Goal: Transaction & Acquisition: Book appointment/travel/reservation

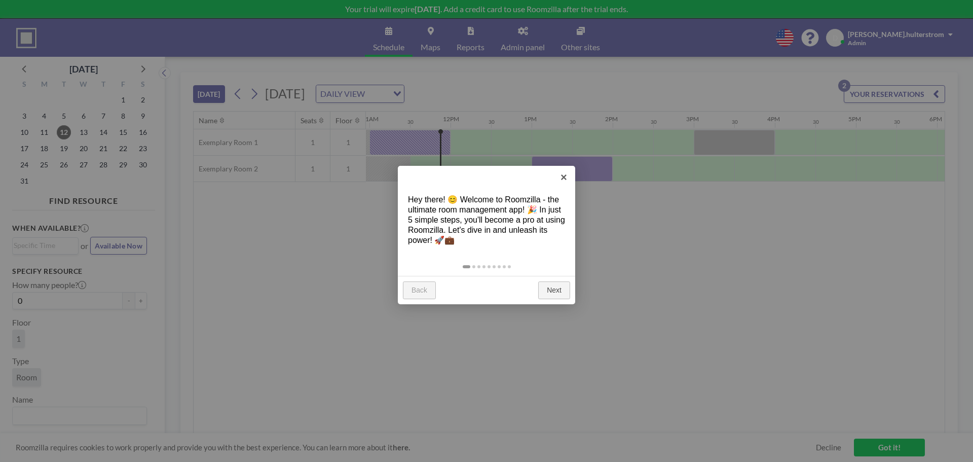
scroll to position [0, 892]
click at [559, 291] on link "Next" at bounding box center [554, 290] width 32 height 18
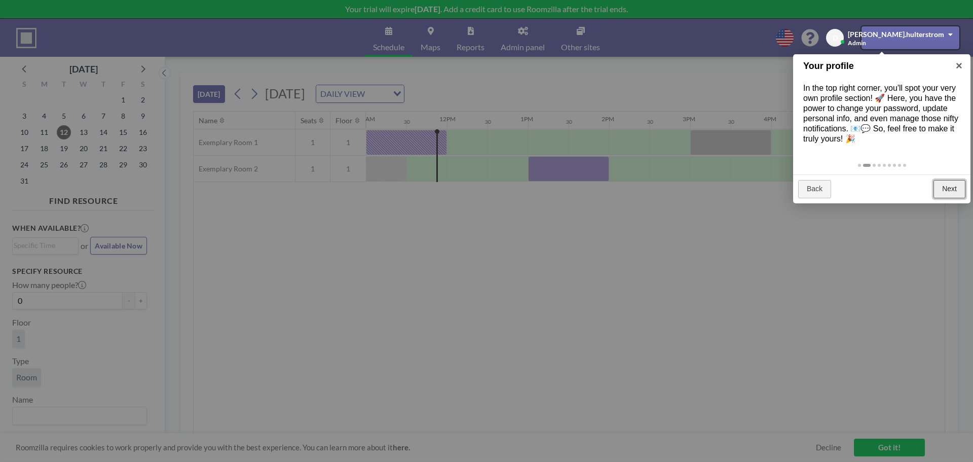
click at [941, 186] on link "Next" at bounding box center [950, 189] width 32 height 18
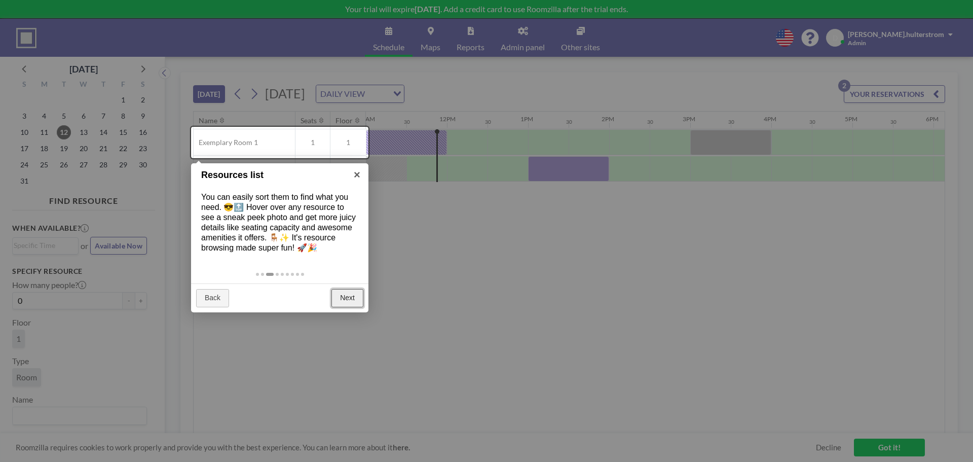
click at [354, 294] on link "Next" at bounding box center [347, 298] width 32 height 18
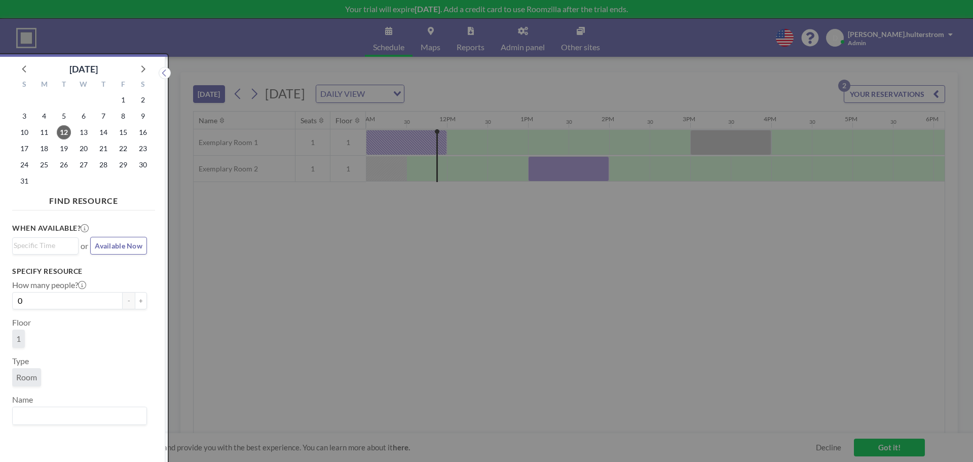
scroll to position [3, 0]
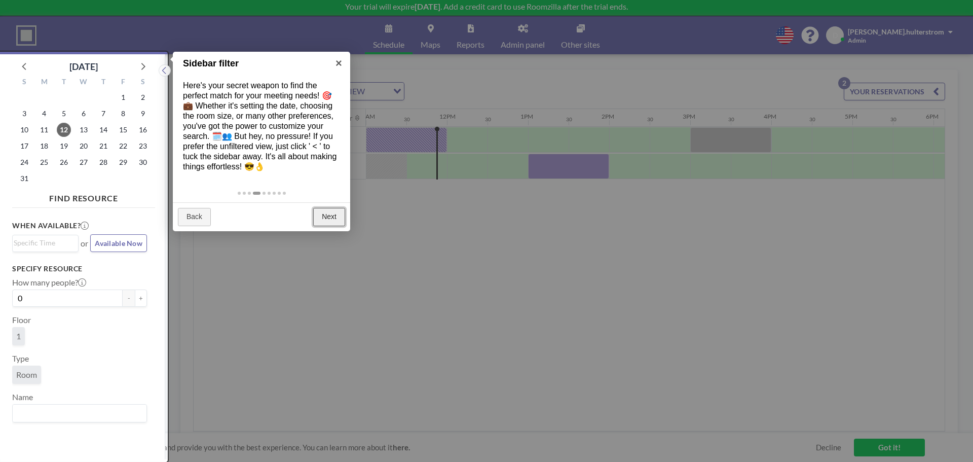
click at [318, 221] on link "Next" at bounding box center [329, 217] width 32 height 18
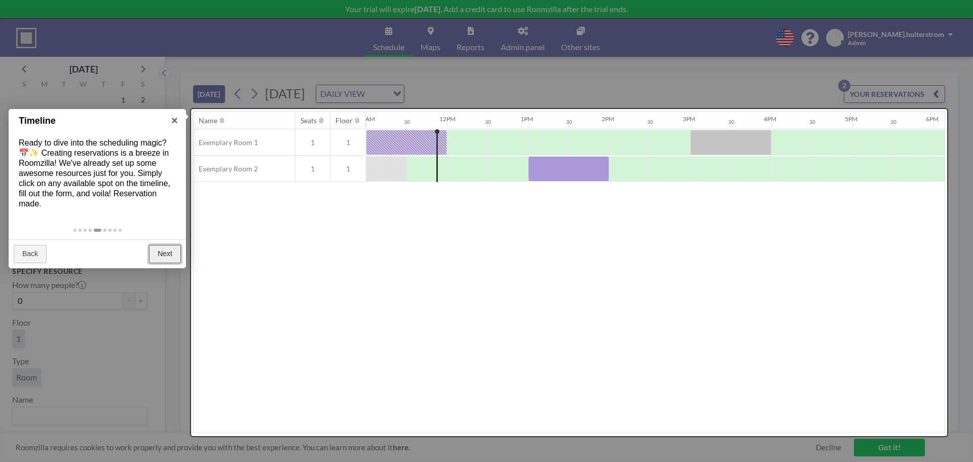
click at [175, 250] on link "Next" at bounding box center [165, 254] width 32 height 18
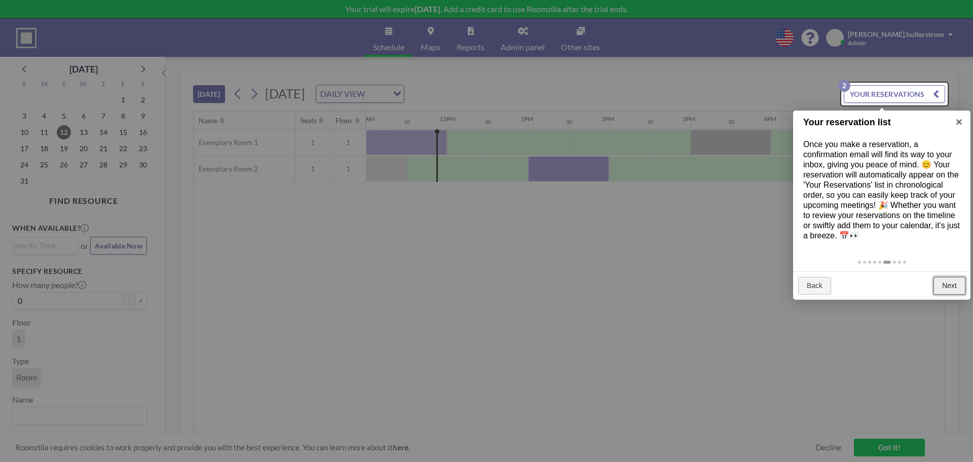
click at [946, 282] on link "Next" at bounding box center [950, 286] width 32 height 18
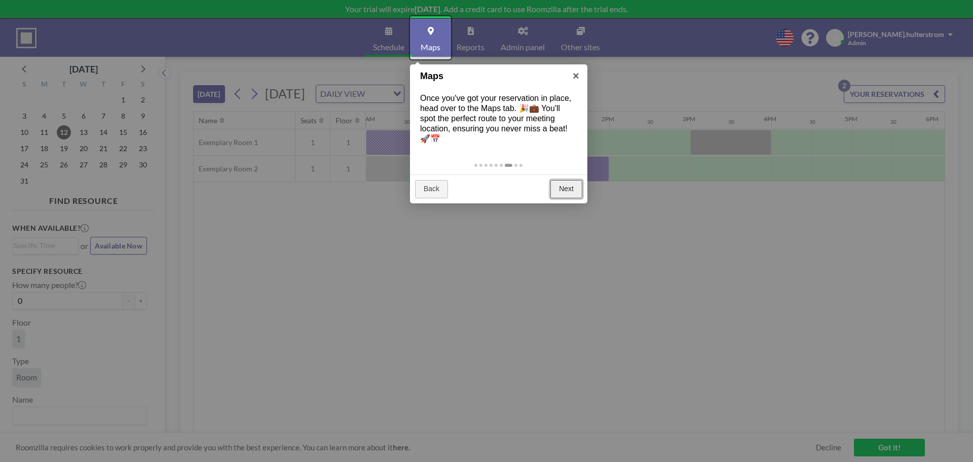
click at [561, 183] on link "Next" at bounding box center [566, 189] width 32 height 18
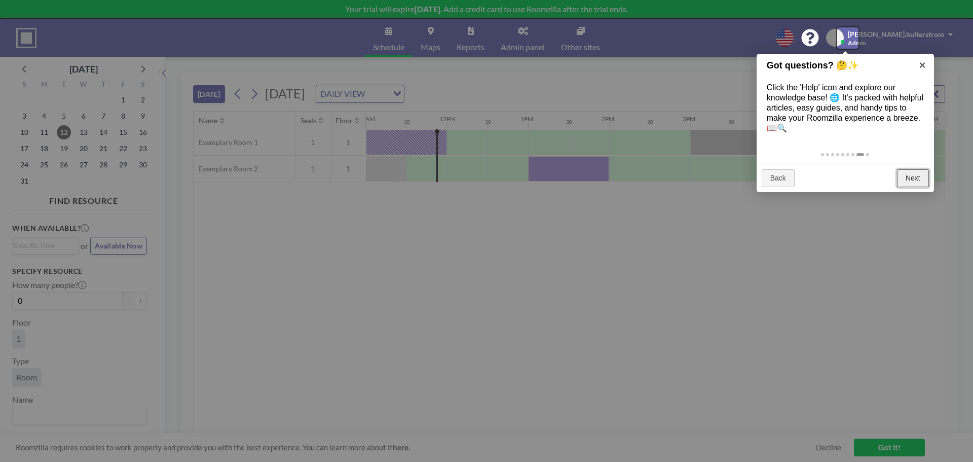
click at [911, 177] on link "Next" at bounding box center [913, 178] width 32 height 18
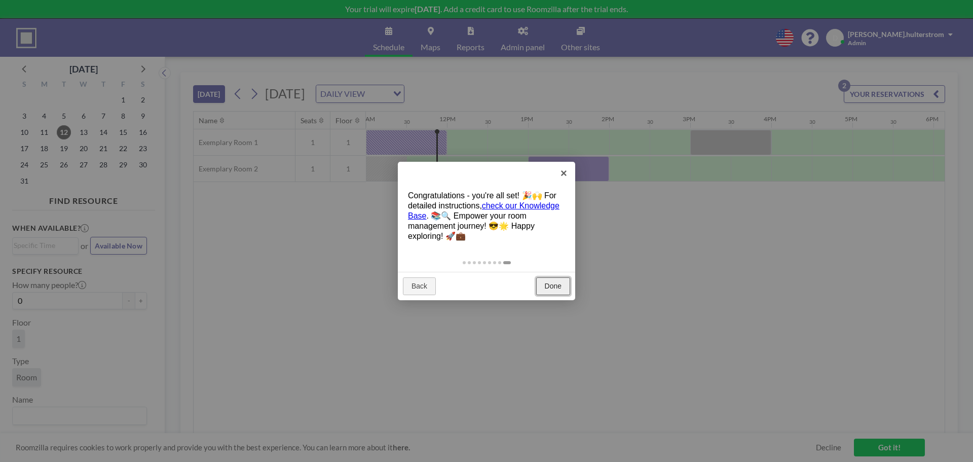
click at [550, 283] on link "Done" at bounding box center [553, 286] width 34 height 18
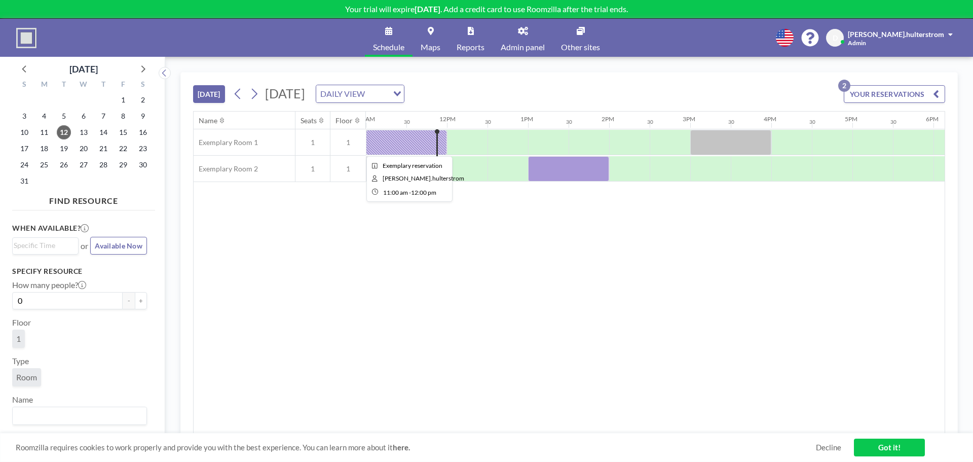
click at [403, 141] on div at bounding box center [406, 142] width 81 height 25
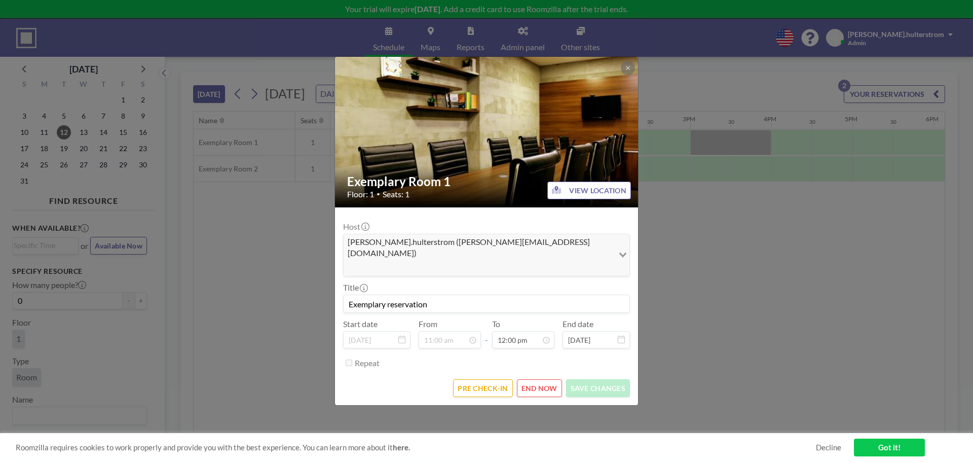
scroll to position [433, 0]
click at [537, 379] on button "END NOW" at bounding box center [539, 388] width 45 height 18
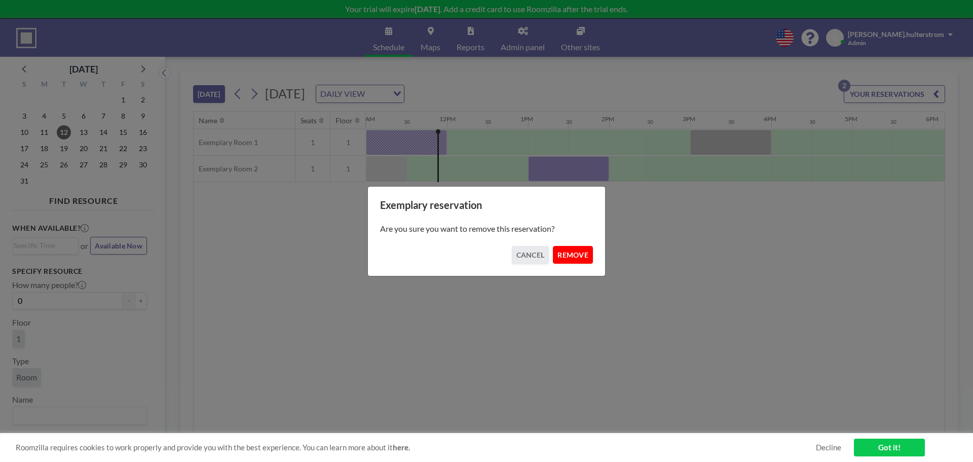
click at [579, 252] on button "REMOVE" at bounding box center [573, 255] width 40 height 18
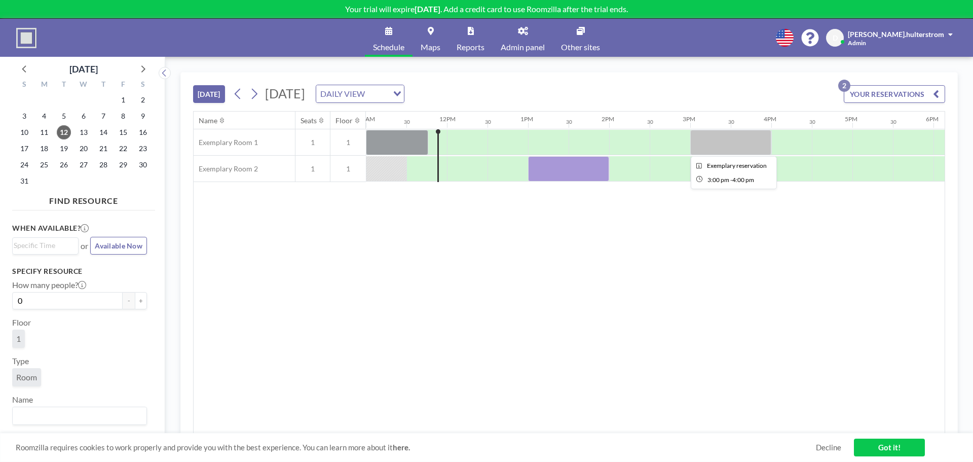
click at [726, 147] on div at bounding box center [730, 142] width 81 height 25
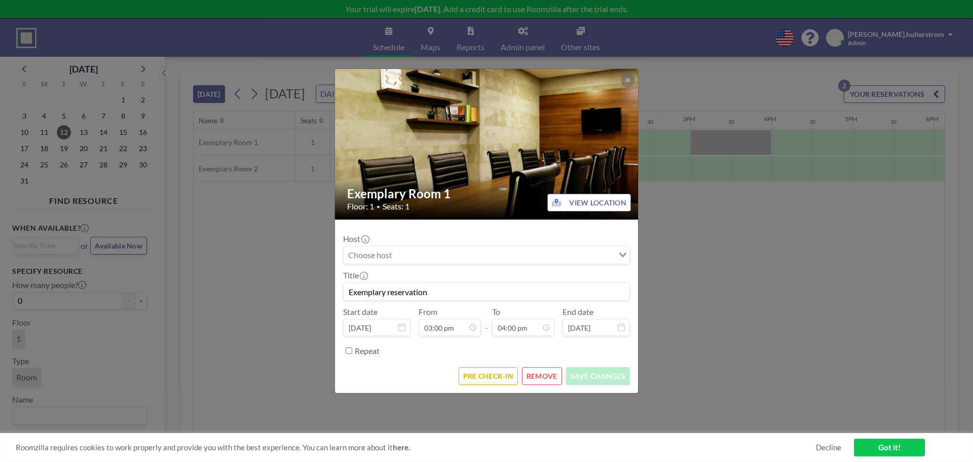
click at [544, 378] on button "REMOVE" at bounding box center [542, 376] width 40 height 18
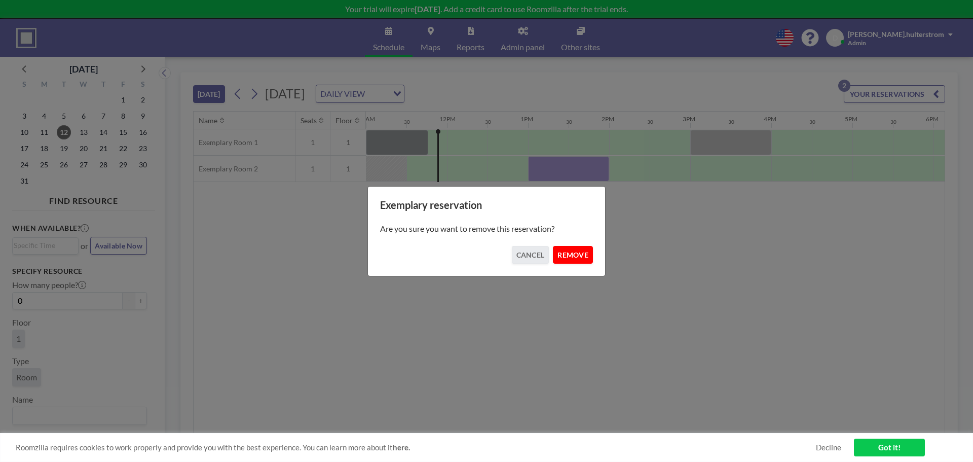
click at [576, 253] on button "REMOVE" at bounding box center [573, 255] width 40 height 18
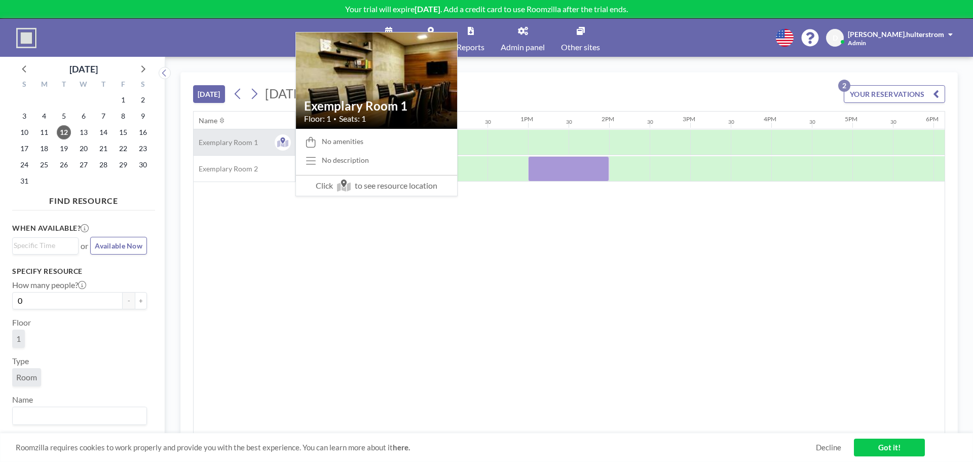
click at [262, 139] on div "Exemplary Room 1" at bounding box center [244, 142] width 101 height 26
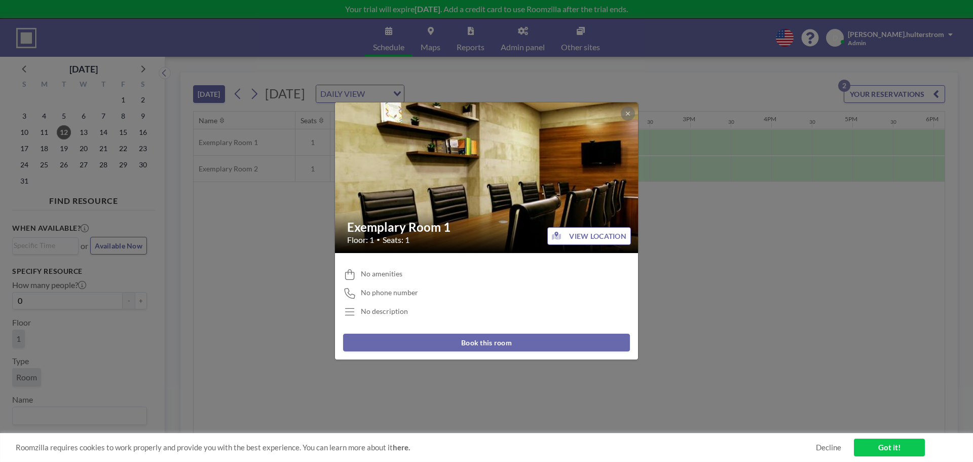
click at [703, 278] on div "Exemplary Room 1 Floor: 1 • Seats: 1 VIEW LOCATION No amenities No phone number…" at bounding box center [486, 231] width 973 height 462
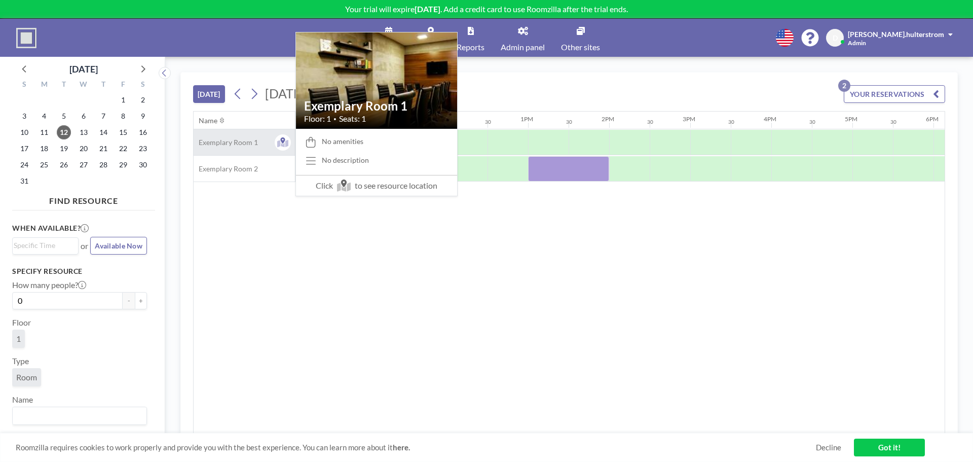
click at [227, 140] on span "Exemplary Room 1" at bounding box center [226, 142] width 64 height 9
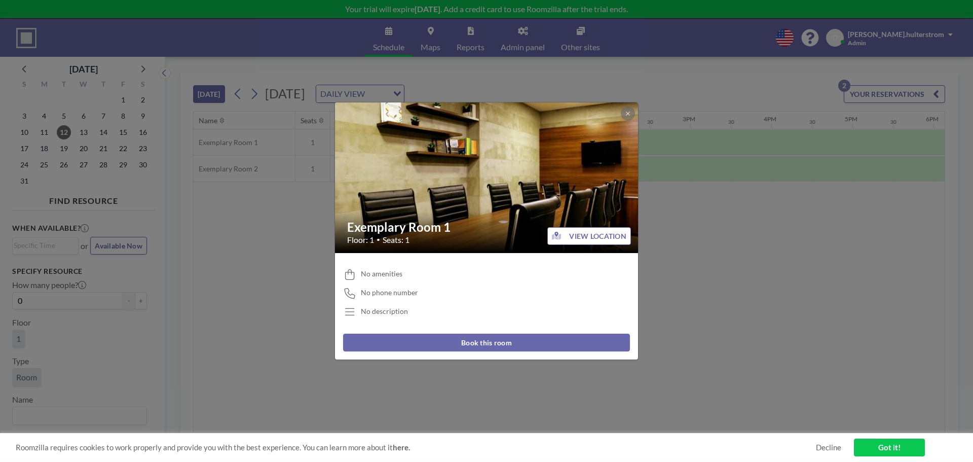
drag, startPoint x: 711, startPoint y: 287, endPoint x: 754, endPoint y: 256, distance: 53.4
click at [711, 287] on div "Exemplary Room 1 Floor: 1 • Seats: 1 VIEW LOCATION No amenities No phone number…" at bounding box center [486, 231] width 973 height 462
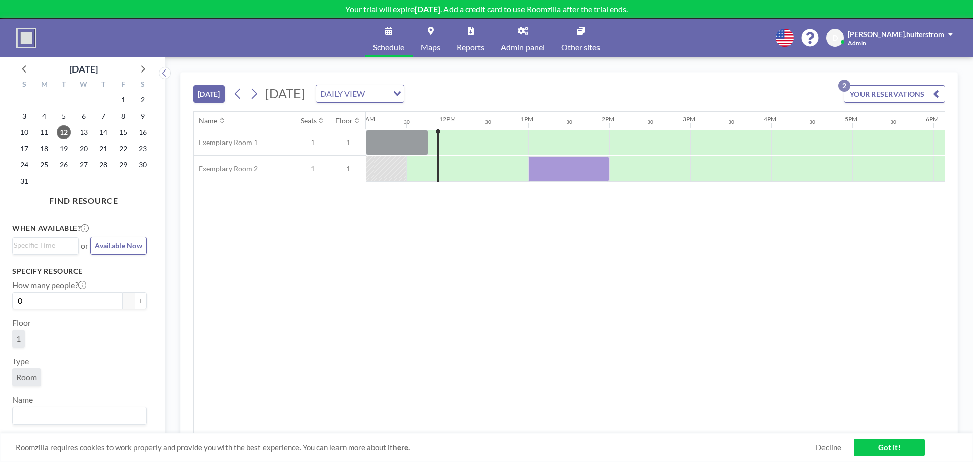
click at [932, 93] on button "YOUR RESERVATIONS 2" at bounding box center [894, 94] width 101 height 18
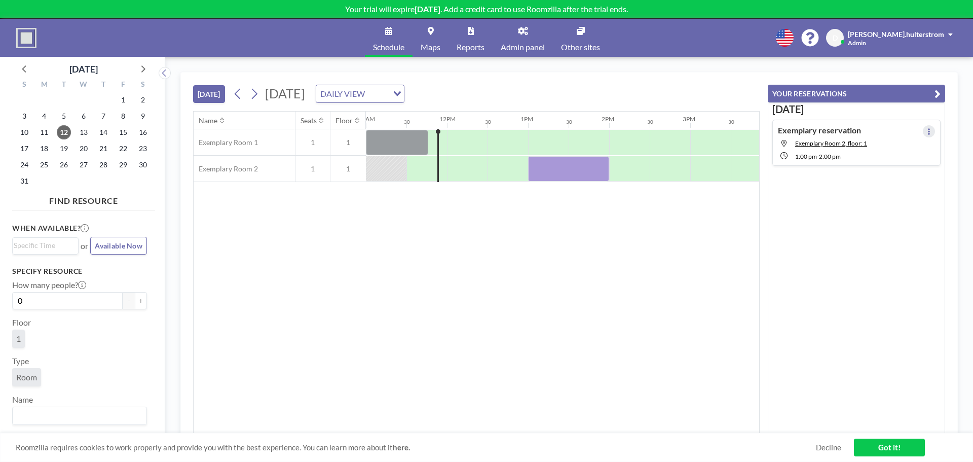
click at [927, 129] on icon at bounding box center [929, 131] width 4 height 7
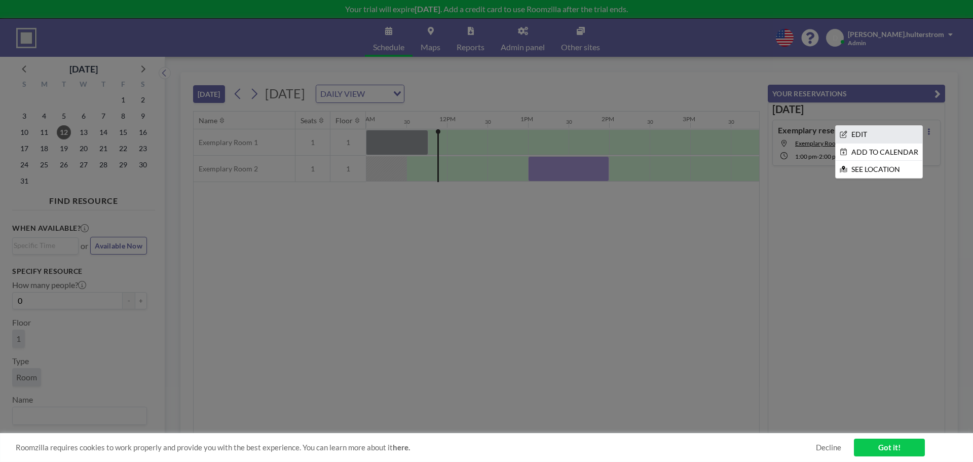
click at [872, 133] on li "EDIT" at bounding box center [879, 134] width 87 height 17
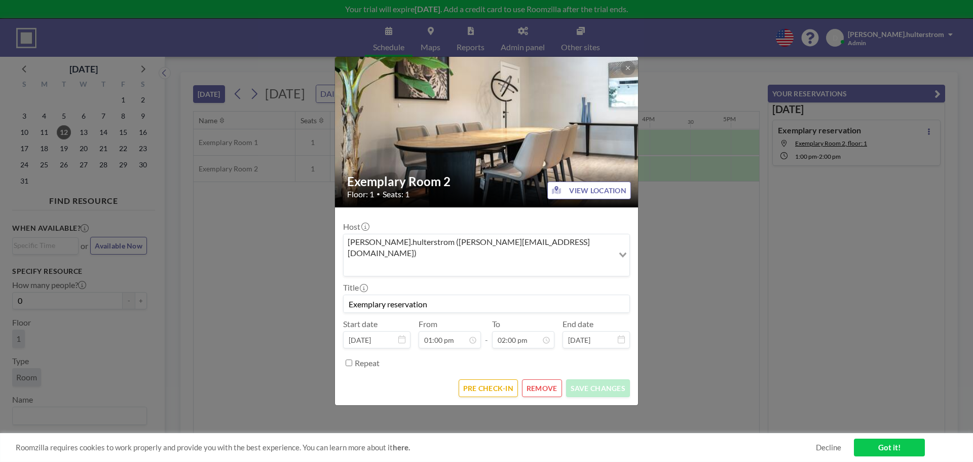
scroll to position [505, 0]
click at [549, 379] on button "REMOVE" at bounding box center [542, 388] width 40 height 18
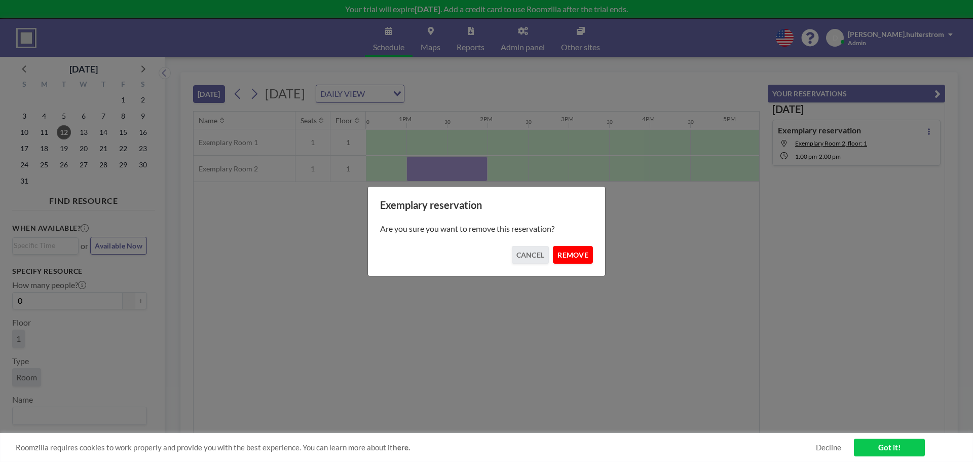
click at [567, 258] on button "REMOVE" at bounding box center [573, 255] width 40 height 18
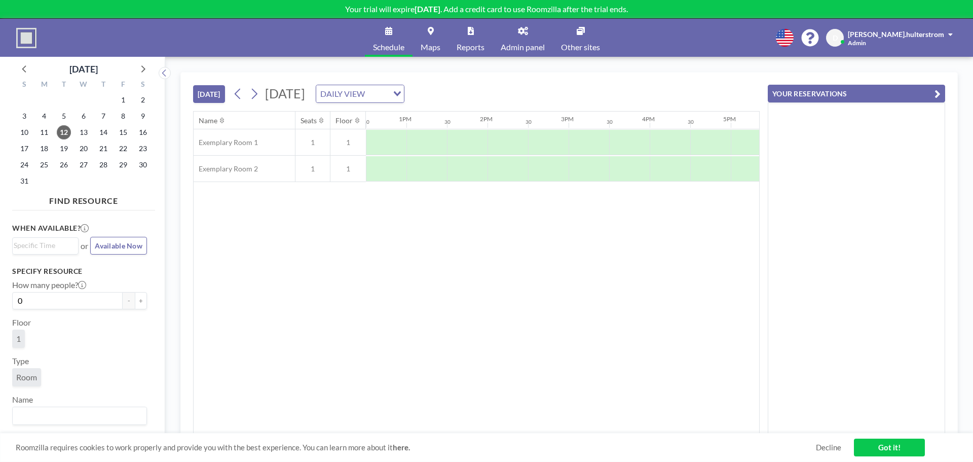
click at [536, 48] on span "Admin panel" at bounding box center [523, 47] width 44 height 8
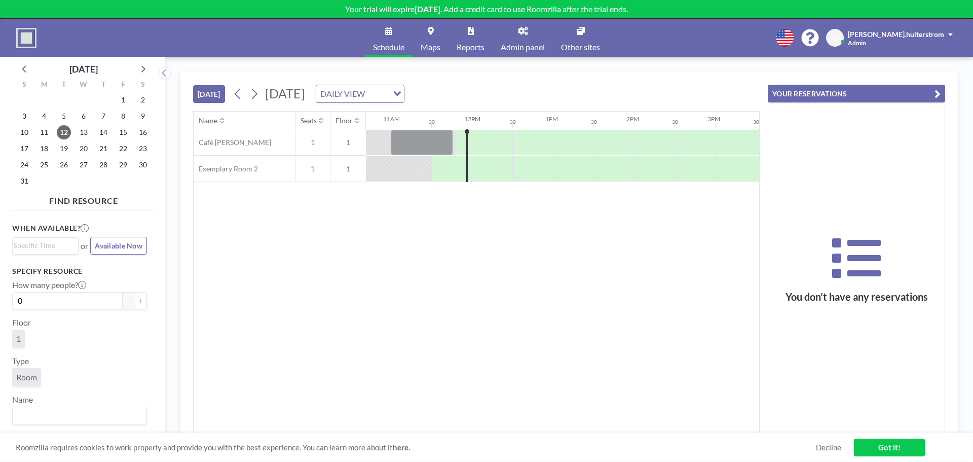
scroll to position [0, 892]
click at [403, 141] on div at bounding box center [397, 142] width 62 height 25
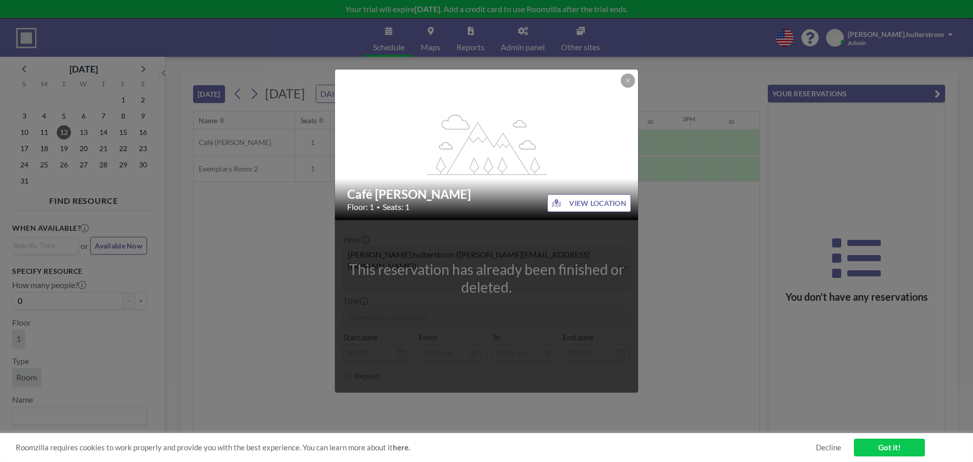
click at [566, 212] on button "VIEW LOCATION" at bounding box center [589, 203] width 84 height 18
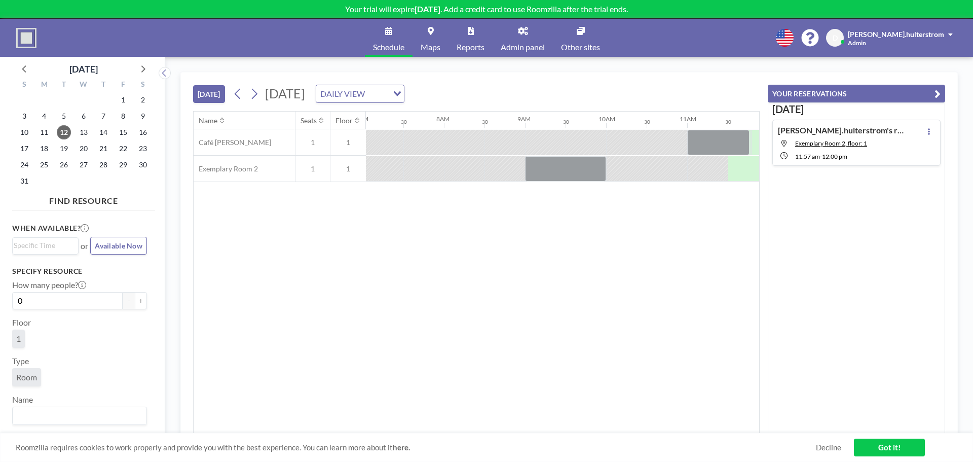
scroll to position [0, 667]
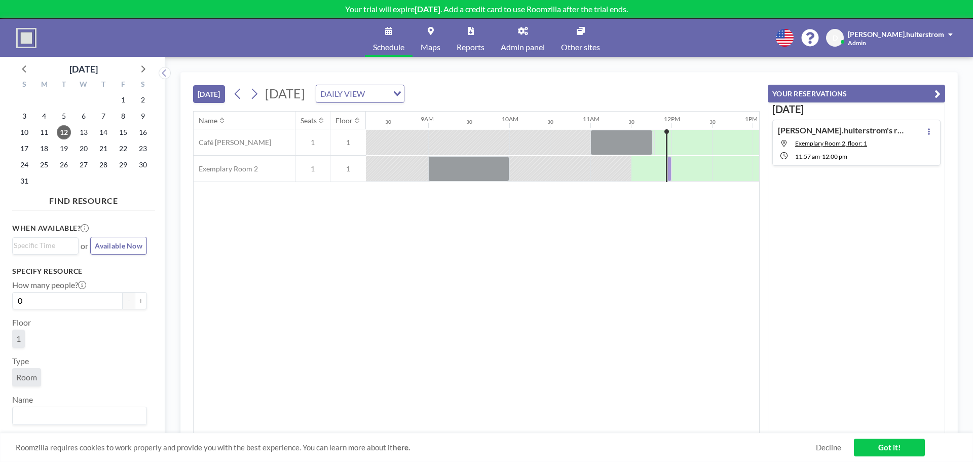
click at [603, 127] on div "11AM" at bounding box center [610, 119] width 41 height 17
click at [605, 140] on div at bounding box center [621, 142] width 62 height 25
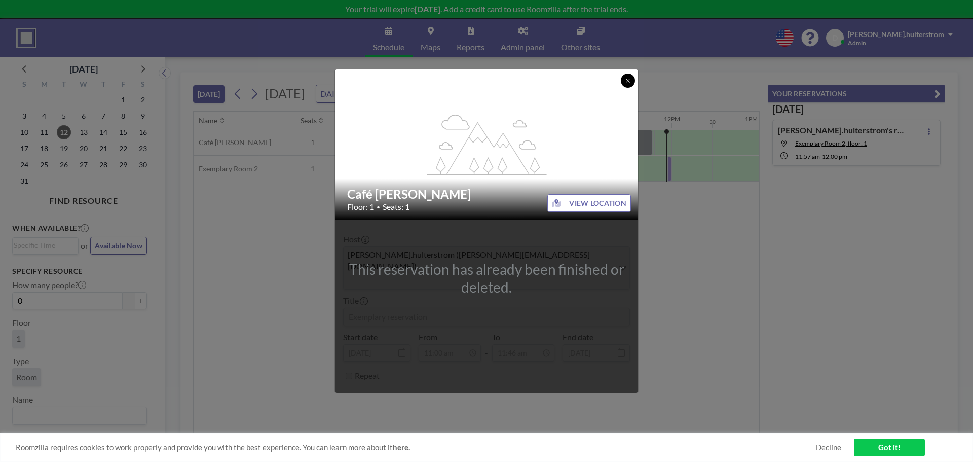
click at [624, 88] on button at bounding box center [628, 80] width 14 height 14
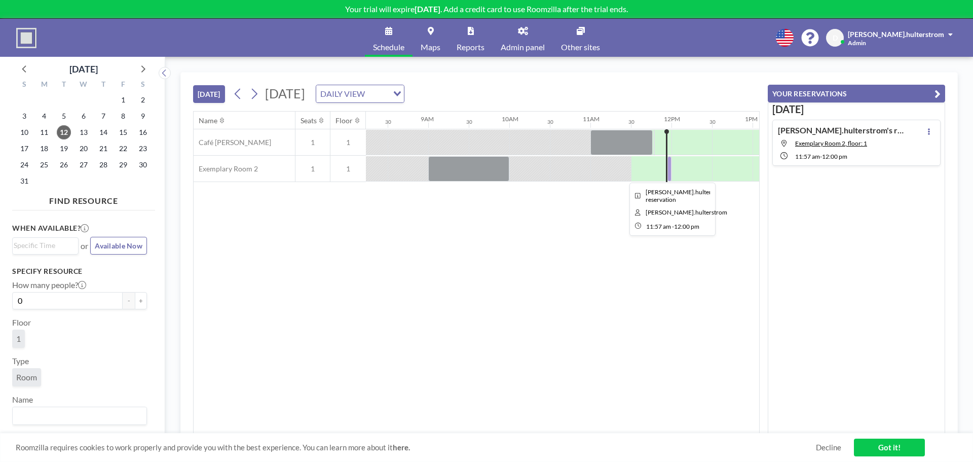
click at [670, 175] on div at bounding box center [669, 168] width 4 height 25
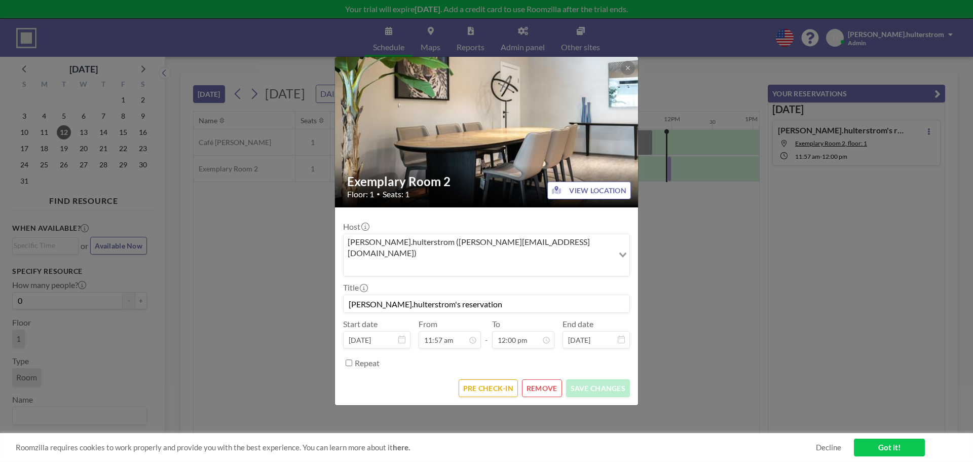
click at [544, 379] on button "REMOVE" at bounding box center [542, 388] width 40 height 18
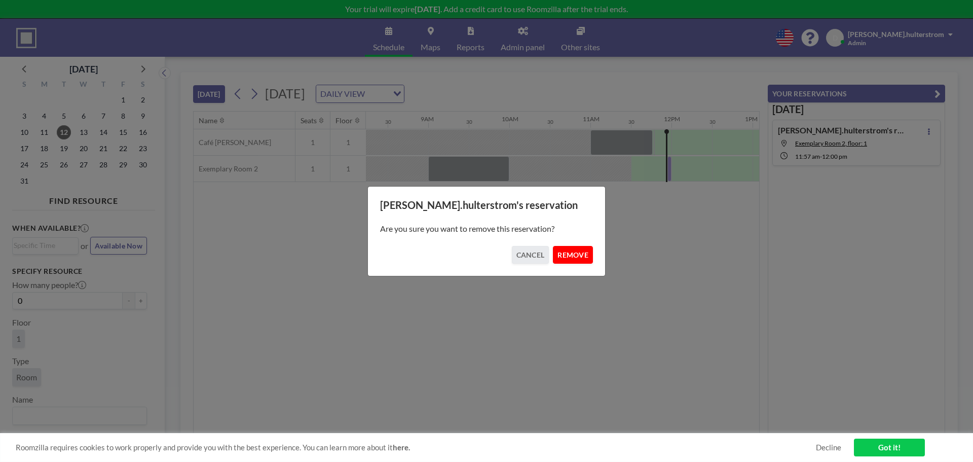
click at [581, 252] on button "REMOVE" at bounding box center [573, 255] width 40 height 18
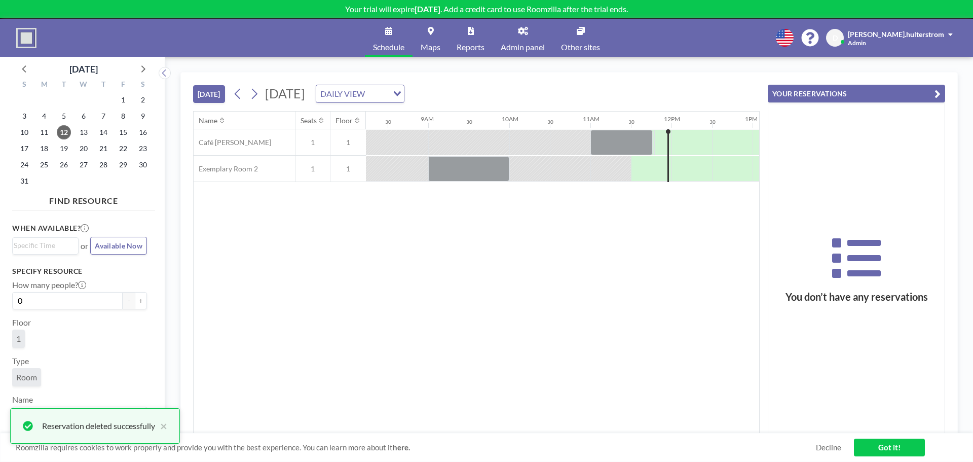
click at [891, 447] on link "Got it!" at bounding box center [889, 447] width 71 height 18
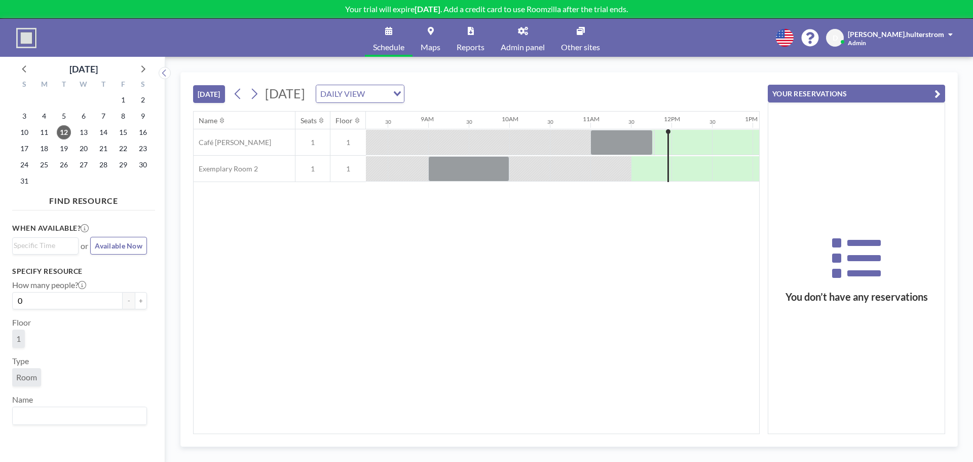
click at [19, 42] on img at bounding box center [26, 38] width 20 height 20
click at [440, 42] on link "Maps" at bounding box center [431, 38] width 36 height 38
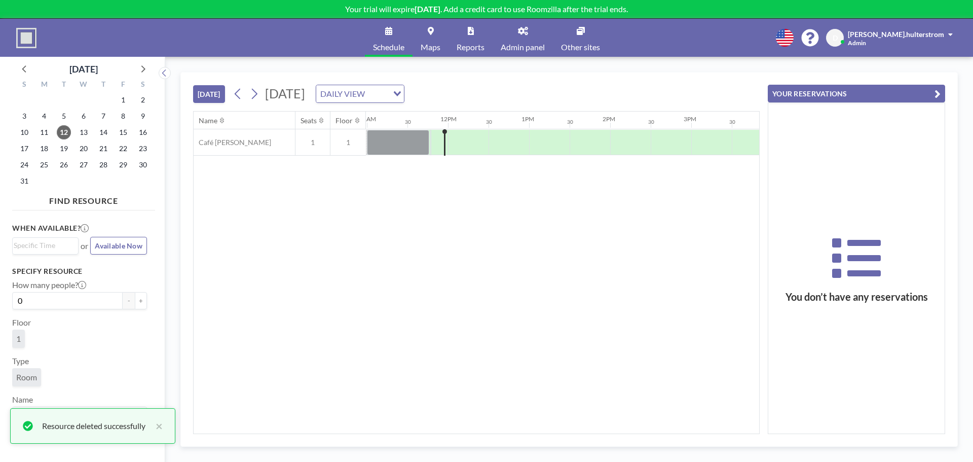
scroll to position [0, 892]
click at [405, 154] on div at bounding box center [397, 142] width 62 height 25
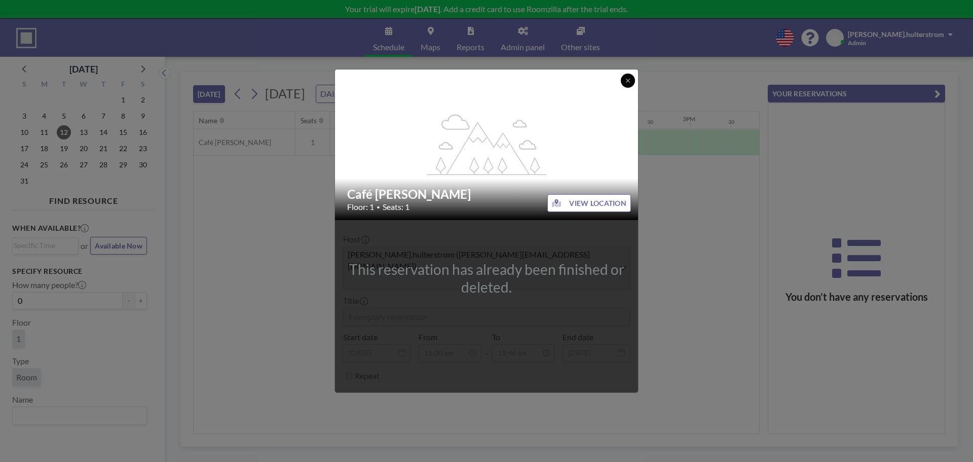
click at [629, 88] on button at bounding box center [628, 80] width 14 height 14
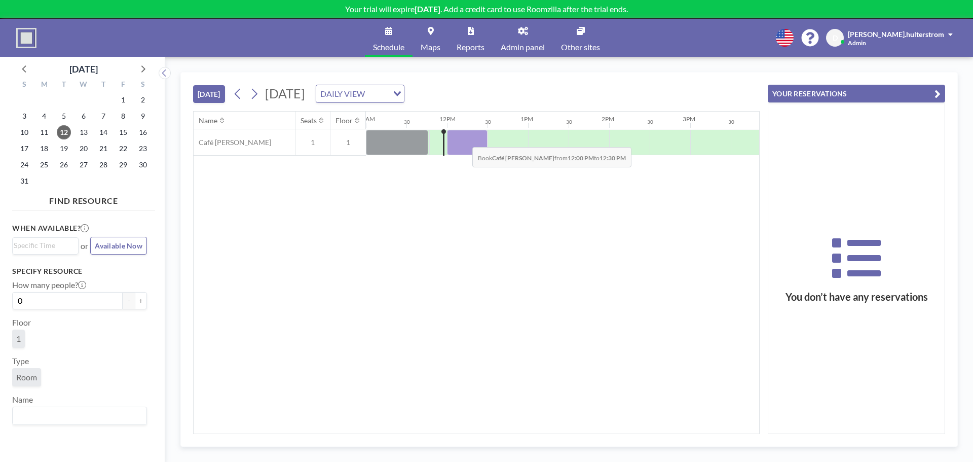
click at [464, 139] on div at bounding box center [467, 142] width 41 height 25
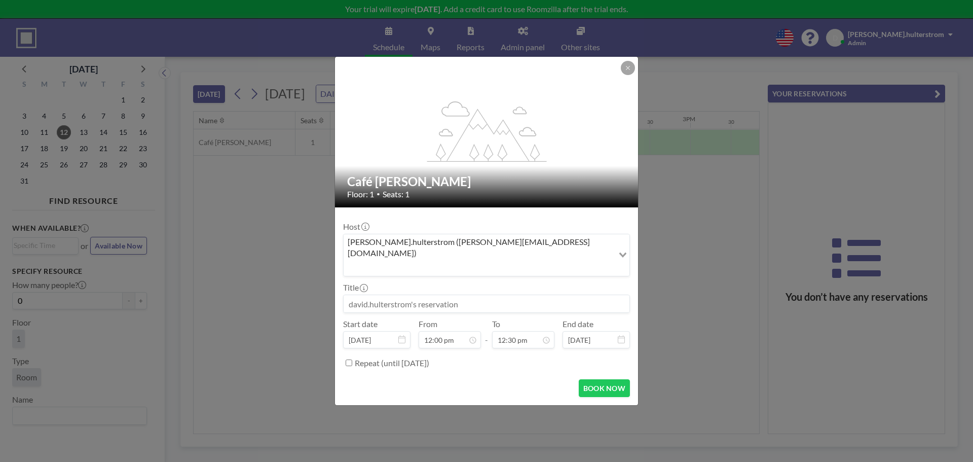
click at [416, 295] on input at bounding box center [487, 303] width 286 height 17
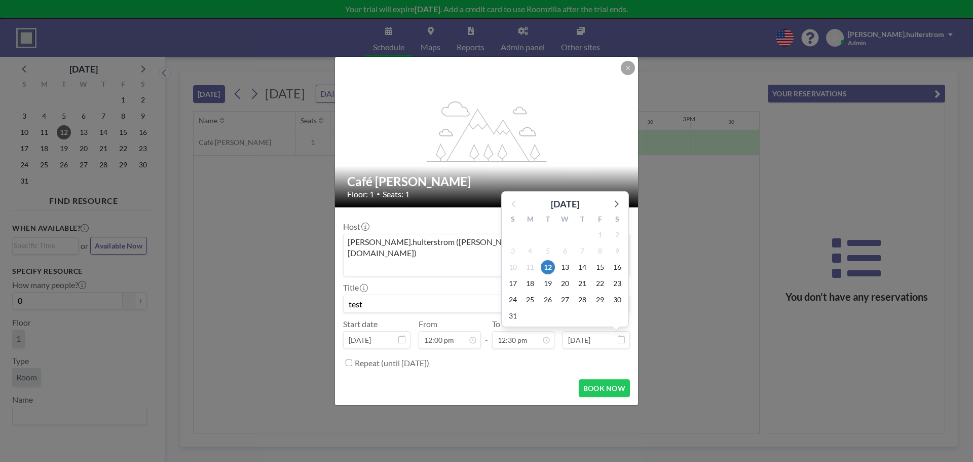
scroll to position [451, 0]
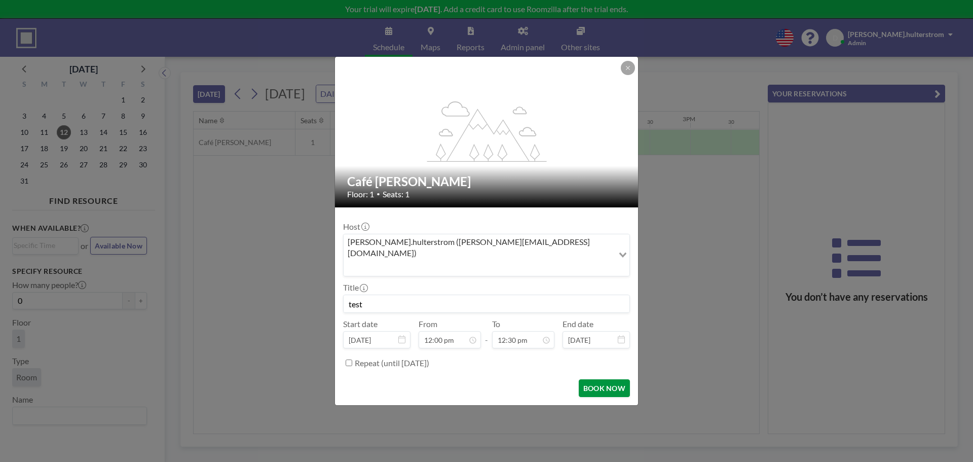
type input "test"
click at [599, 381] on button "BOOK NOW" at bounding box center [604, 388] width 51 height 18
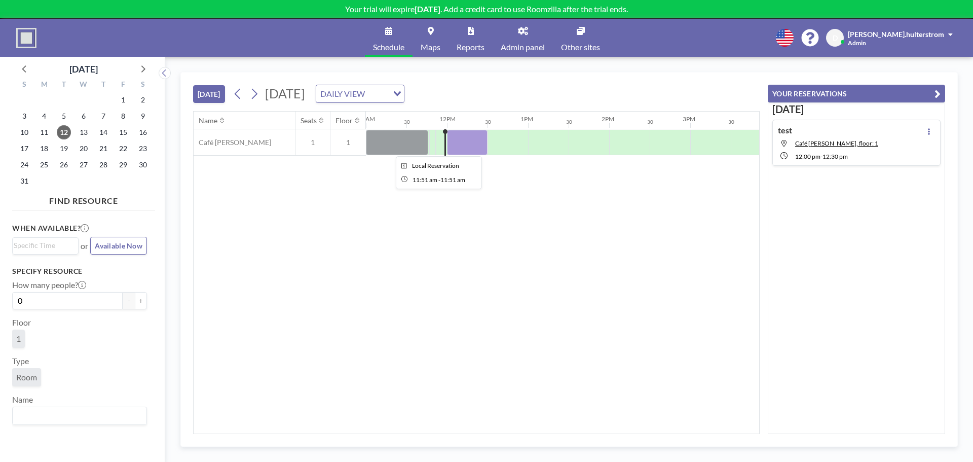
click at [435, 138] on div at bounding box center [435, 142] width 1 height 25
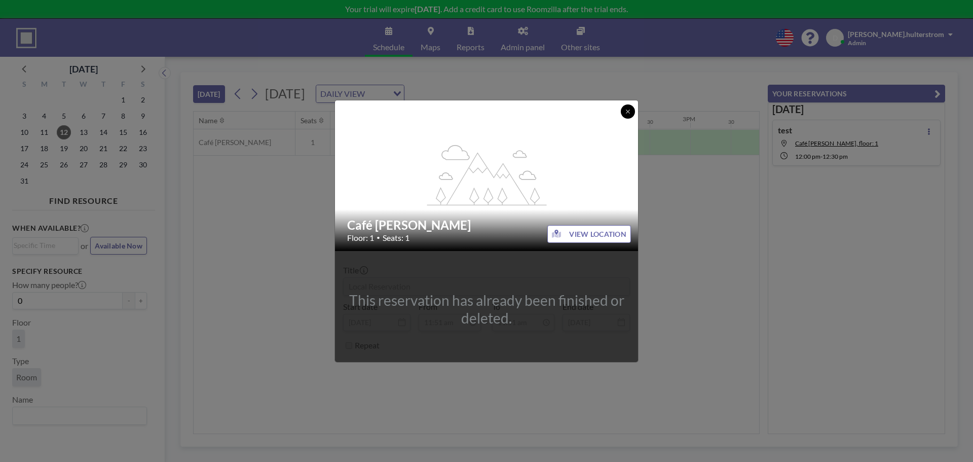
click at [627, 111] on icon at bounding box center [628, 111] width 4 height 4
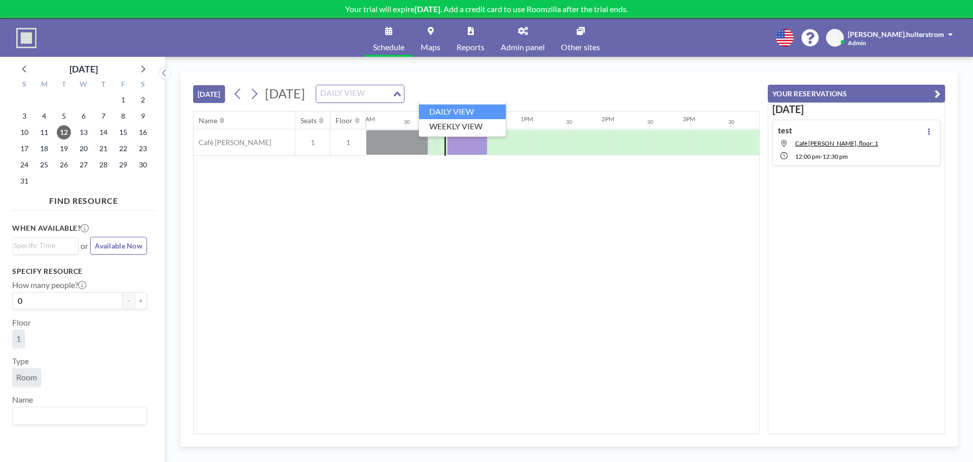
click at [404, 90] on div "Loading..." at bounding box center [398, 92] width 12 height 15
click at [469, 121] on li "WEEKLY VIEW" at bounding box center [462, 126] width 87 height 15
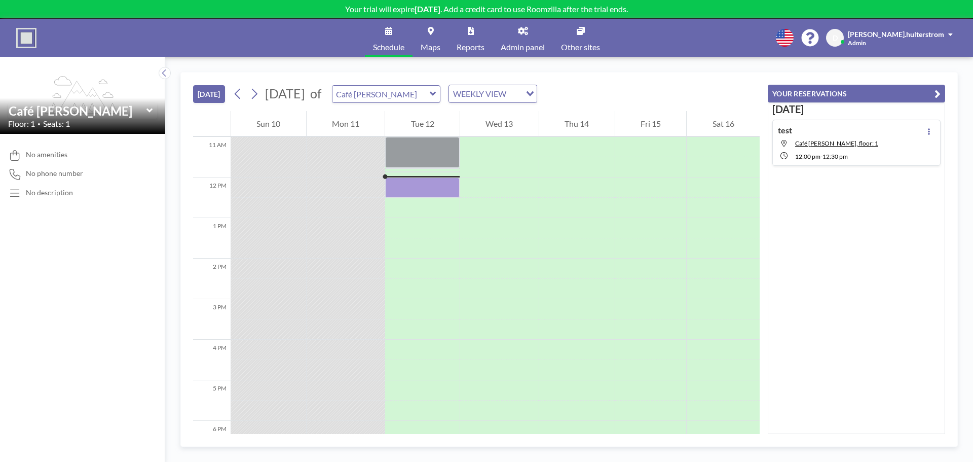
scroll to position [446, 0]
click at [430, 90] on input "text" at bounding box center [380, 94] width 97 height 17
drag, startPoint x: 438, startPoint y: 96, endPoint x: 425, endPoint y: 98, distance: 13.3
click at [430, 96] on input "text" at bounding box center [380, 94] width 97 height 17
type input "Café Berget"
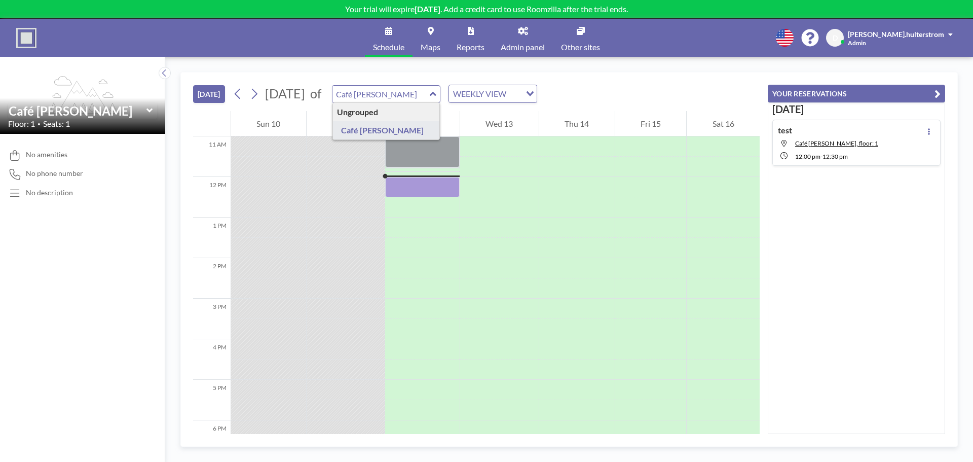
click at [511, 42] on link "Admin panel" at bounding box center [523, 38] width 60 height 38
